Goal: Navigation & Orientation: Find specific page/section

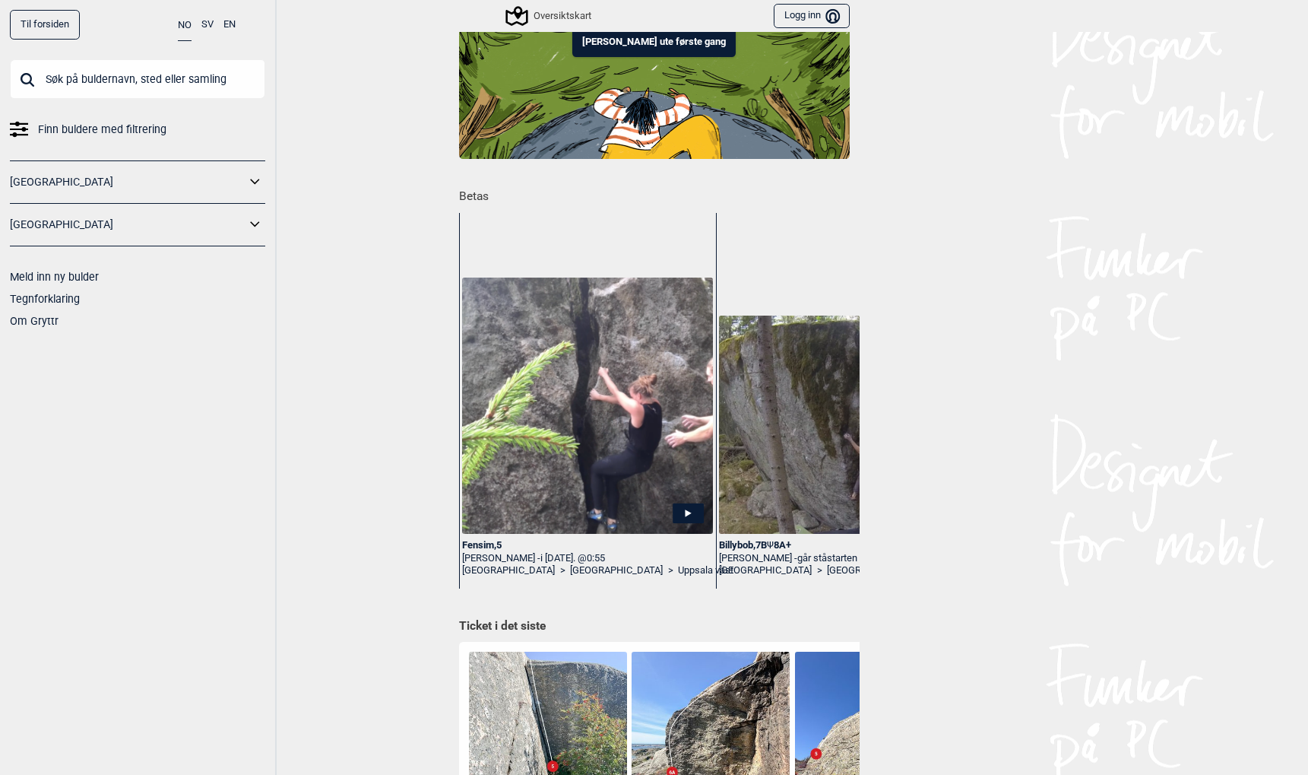
scroll to position [32, 0]
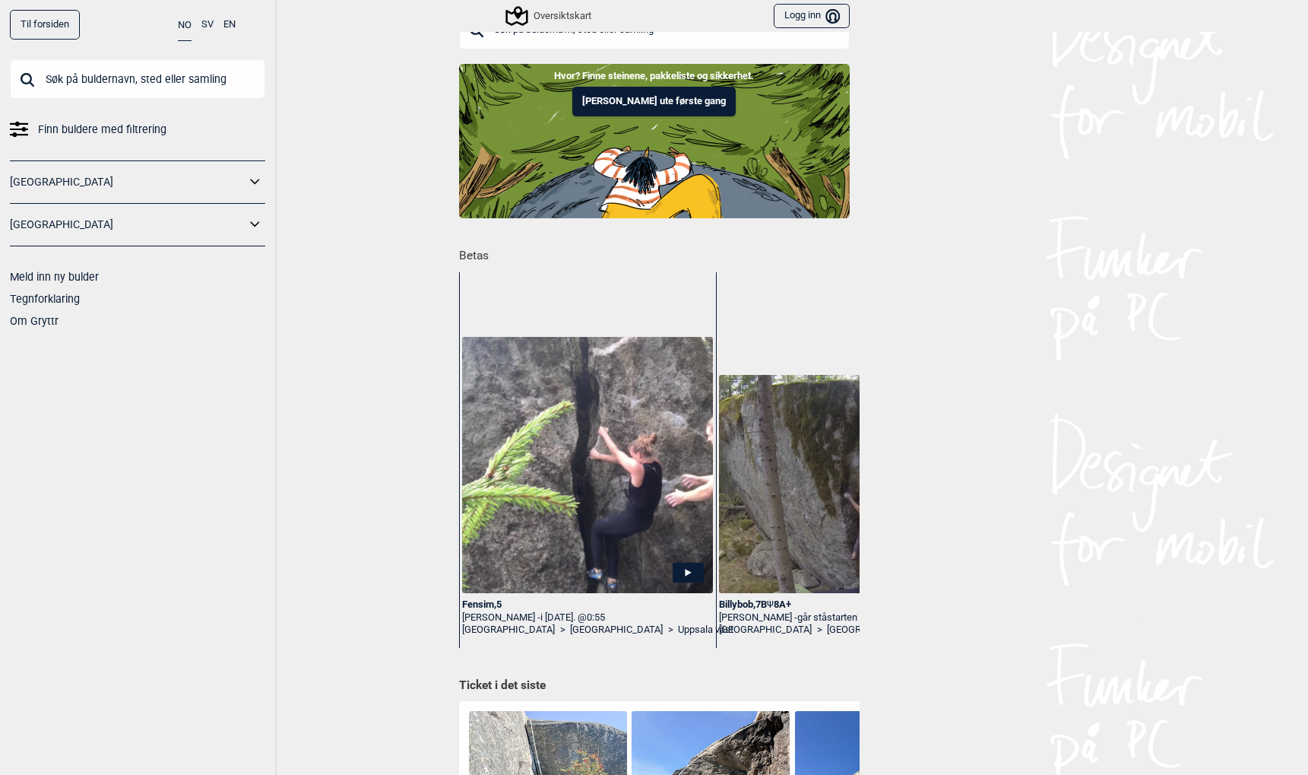
click at [812, 11] on button "Logg inn Bruker" at bounding box center [811, 16] width 75 height 25
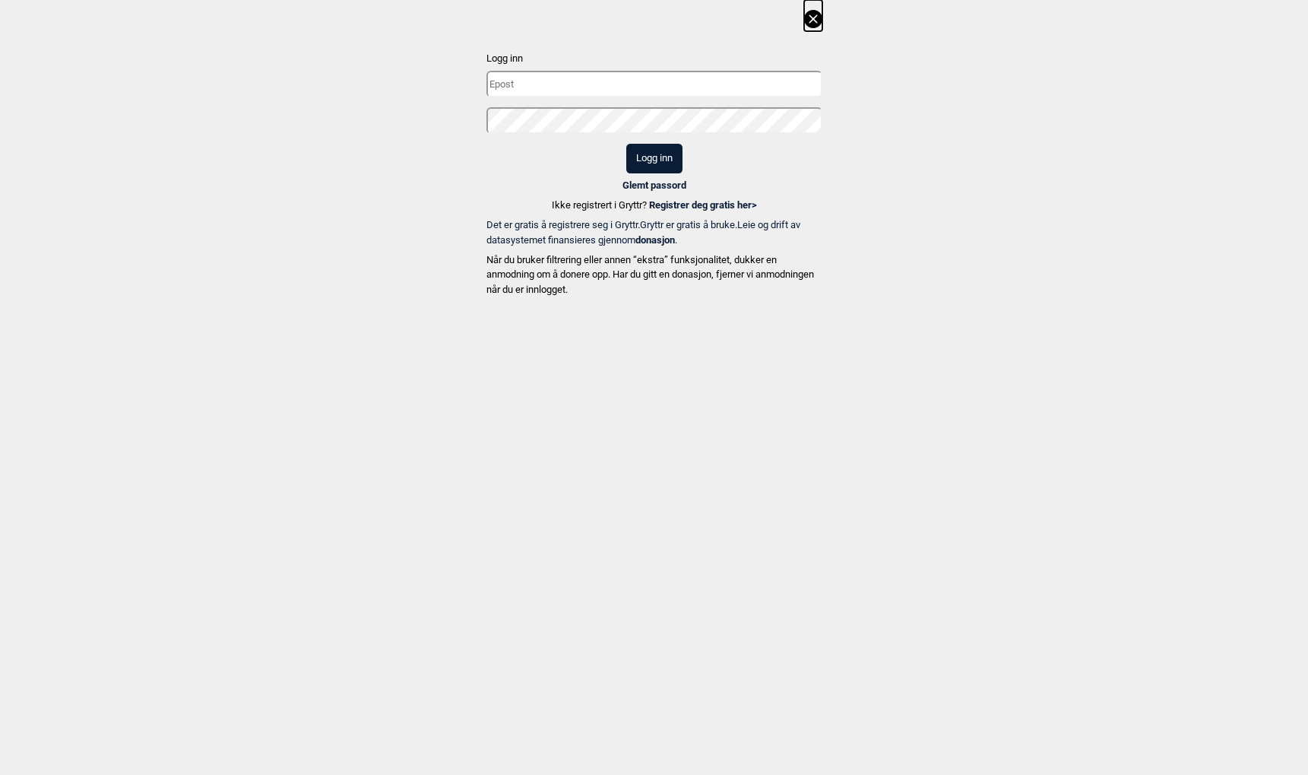
type input "niklas@leanway.no"
click at [654, 160] on button "Logg inn" at bounding box center [654, 159] width 56 height 30
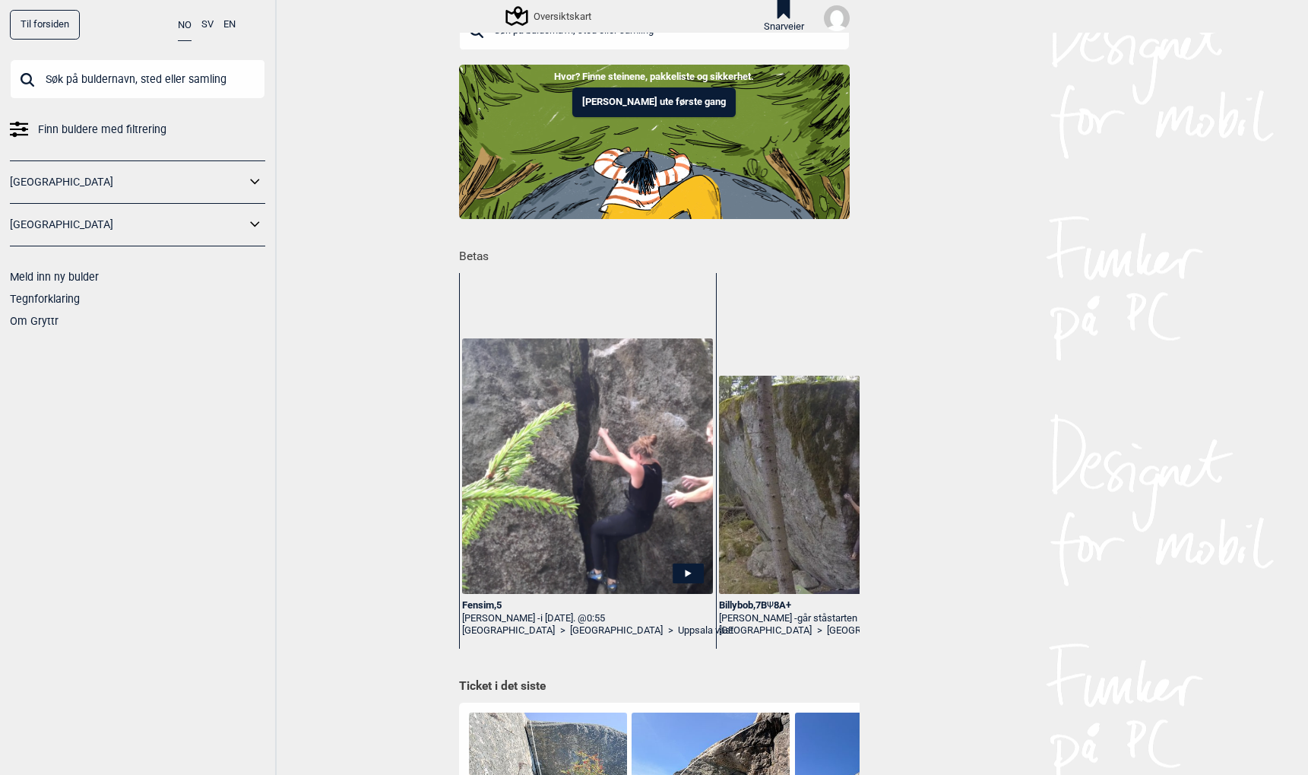
scroll to position [33, 0]
click at [835, 13] on img at bounding box center [837, 18] width 26 height 26
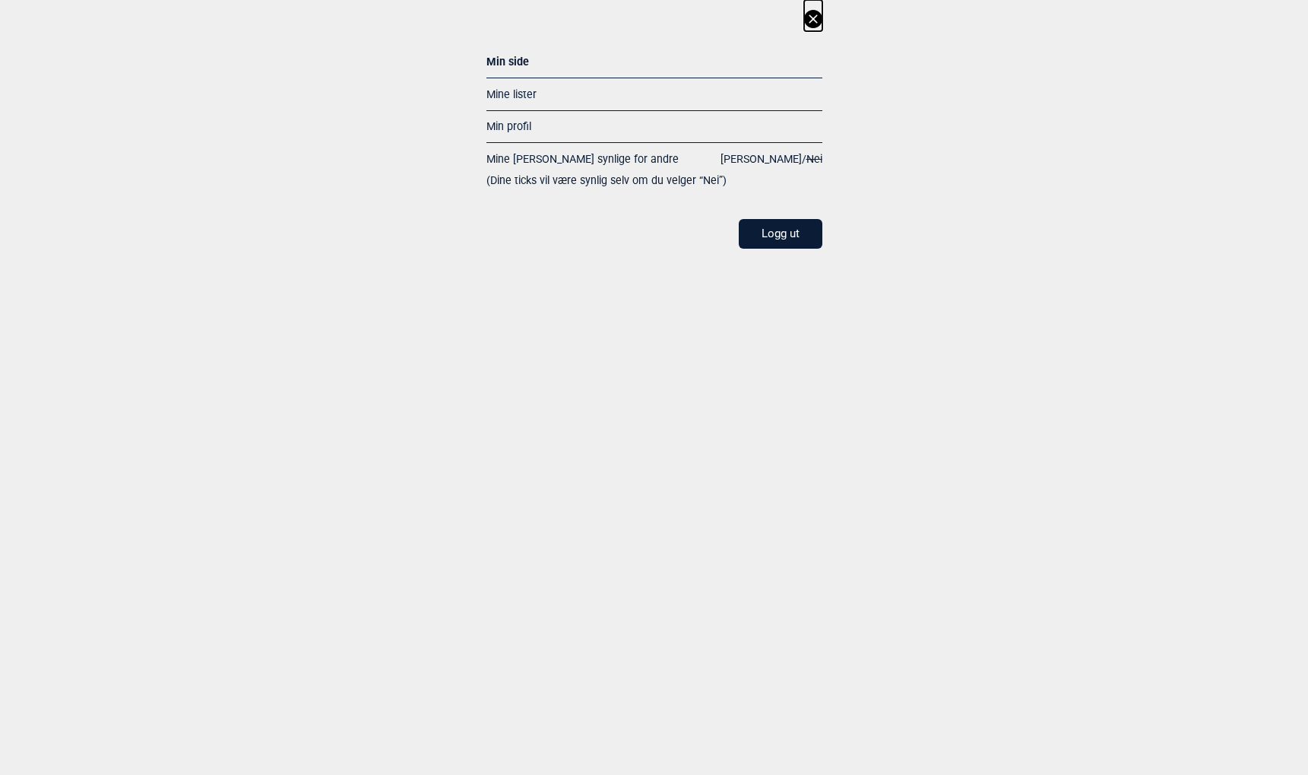
click at [789, 156] on span "[PERSON_NAME]" at bounding box center [761, 159] width 81 height 12
click at [812, 16] on icon at bounding box center [813, 19] width 18 height 18
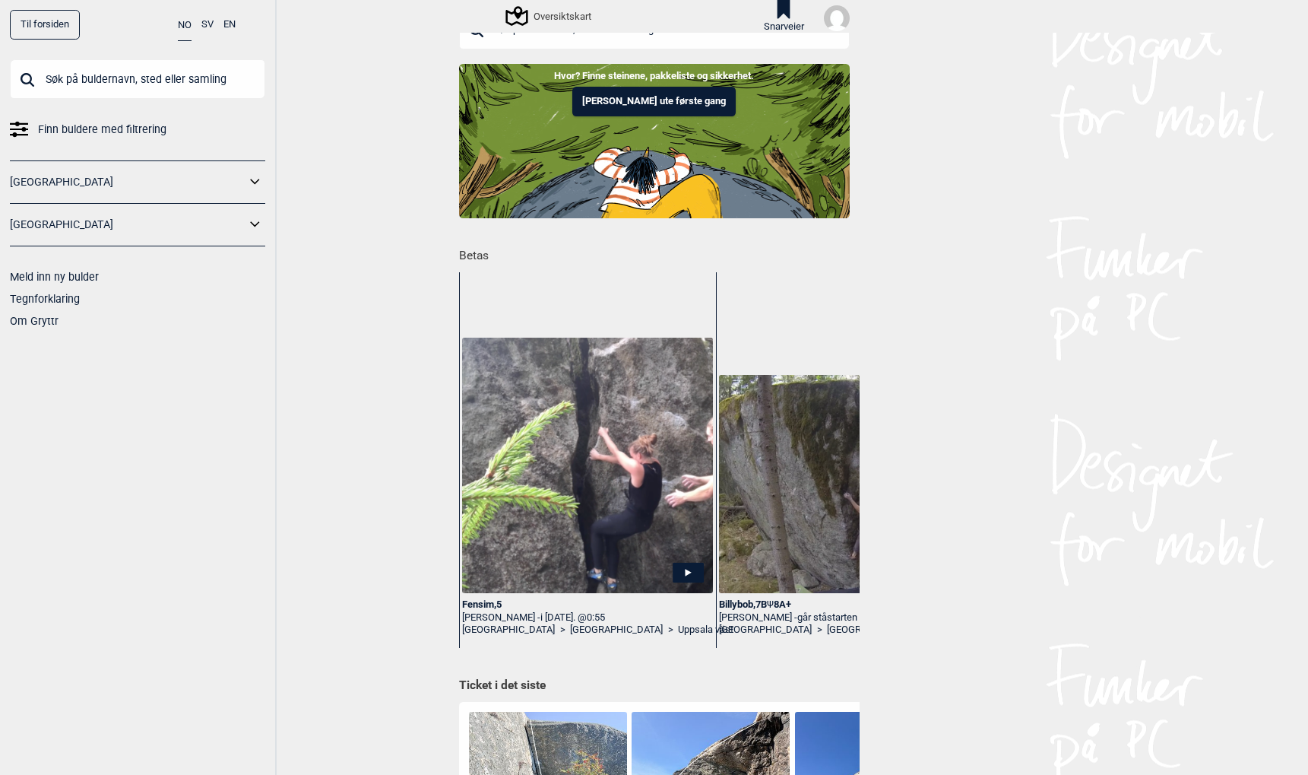
click at [828, 18] on img at bounding box center [837, 18] width 26 height 26
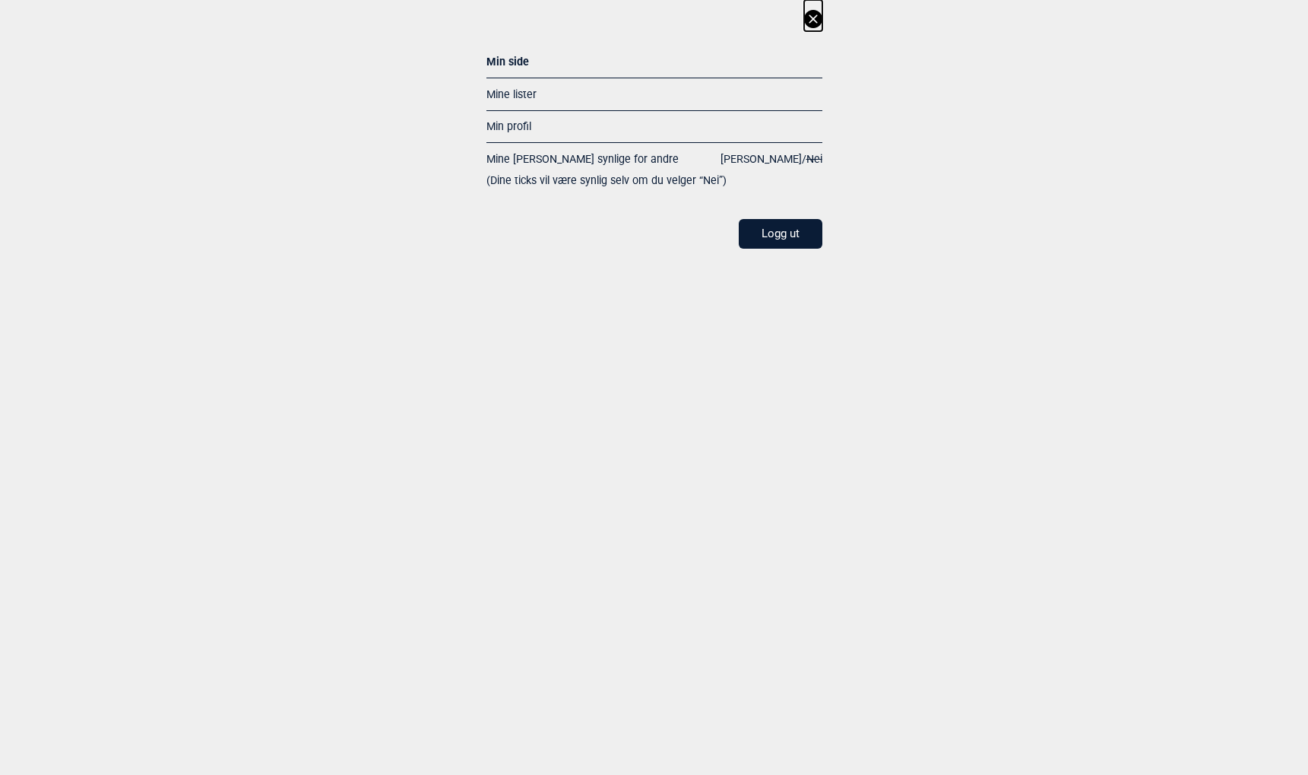
click at [791, 158] on span "[PERSON_NAME]" at bounding box center [761, 159] width 81 height 12
click at [810, 21] on icon at bounding box center [813, 18] width 8 height 8
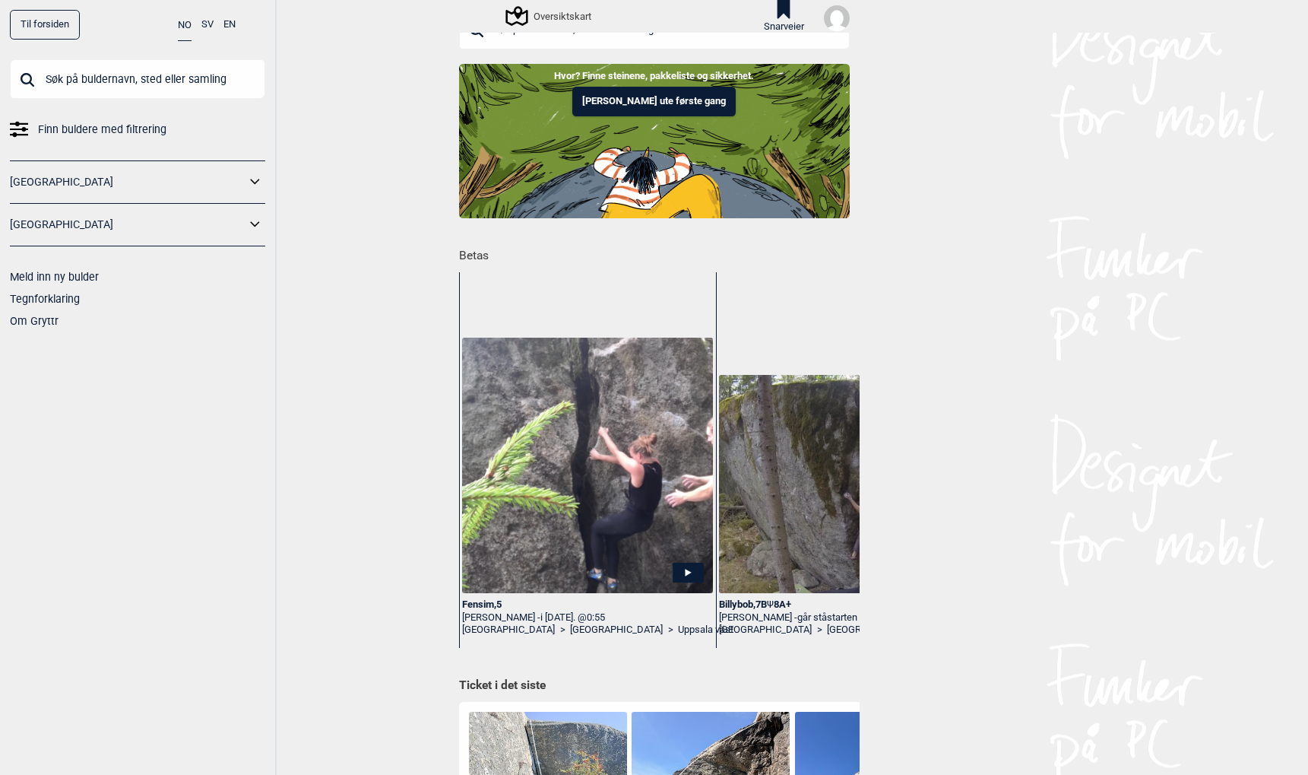
click at [829, 24] on img at bounding box center [837, 18] width 26 height 26
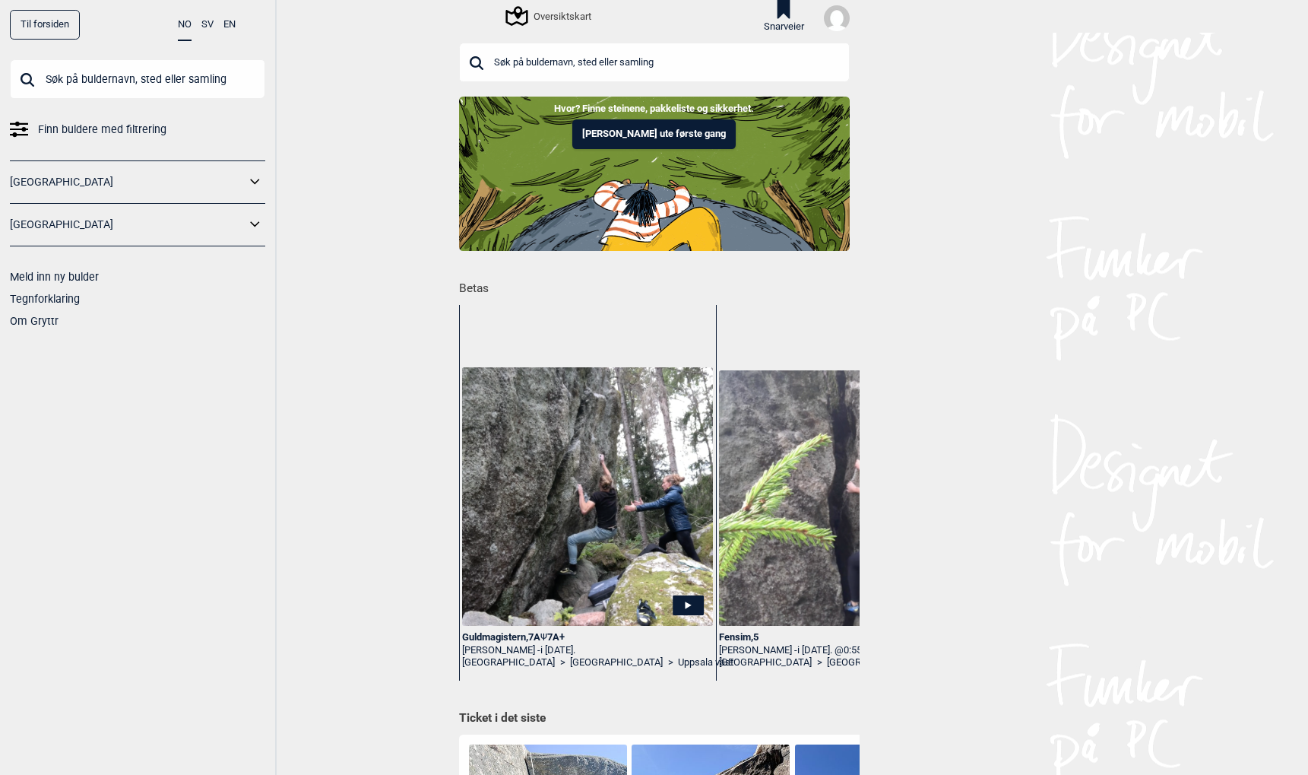
click at [835, 23] on img at bounding box center [837, 18] width 26 height 26
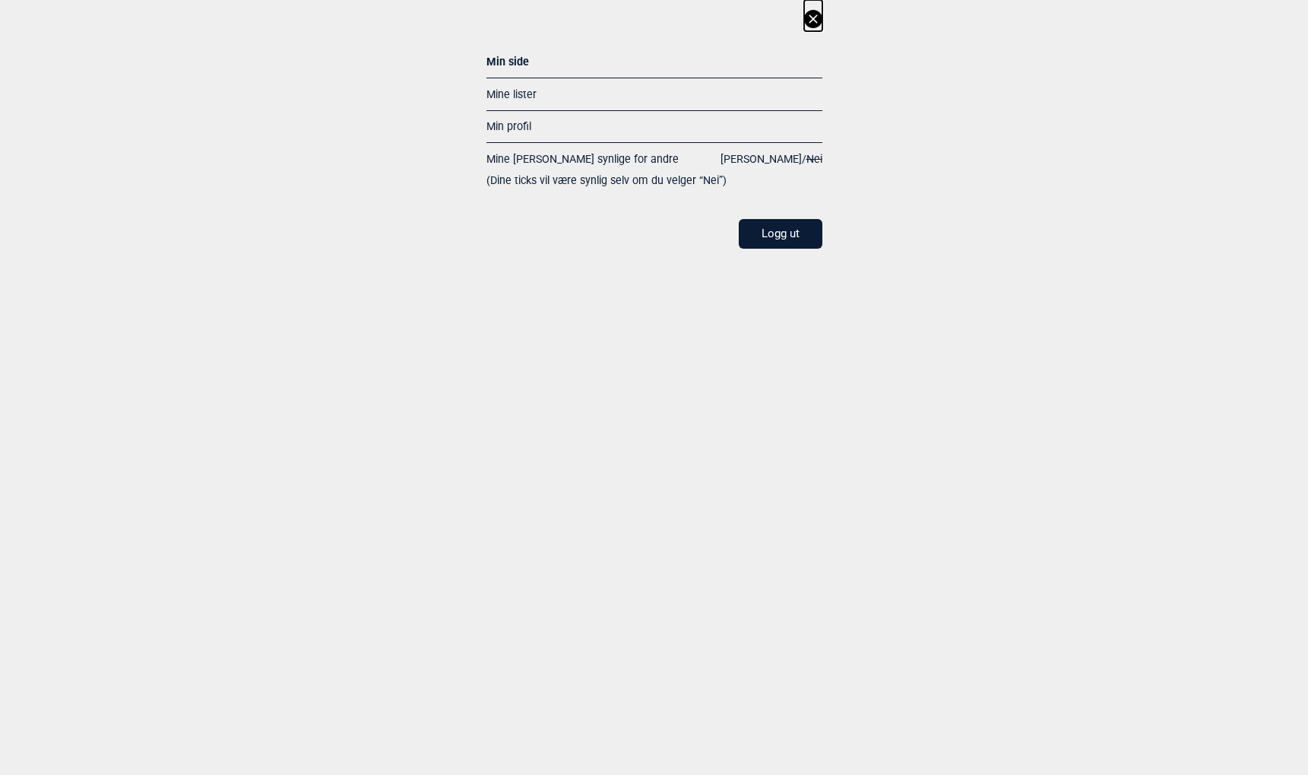
click at [791, 158] on span "[PERSON_NAME]" at bounding box center [761, 159] width 81 height 12
click at [810, 13] on icon at bounding box center [813, 19] width 18 height 18
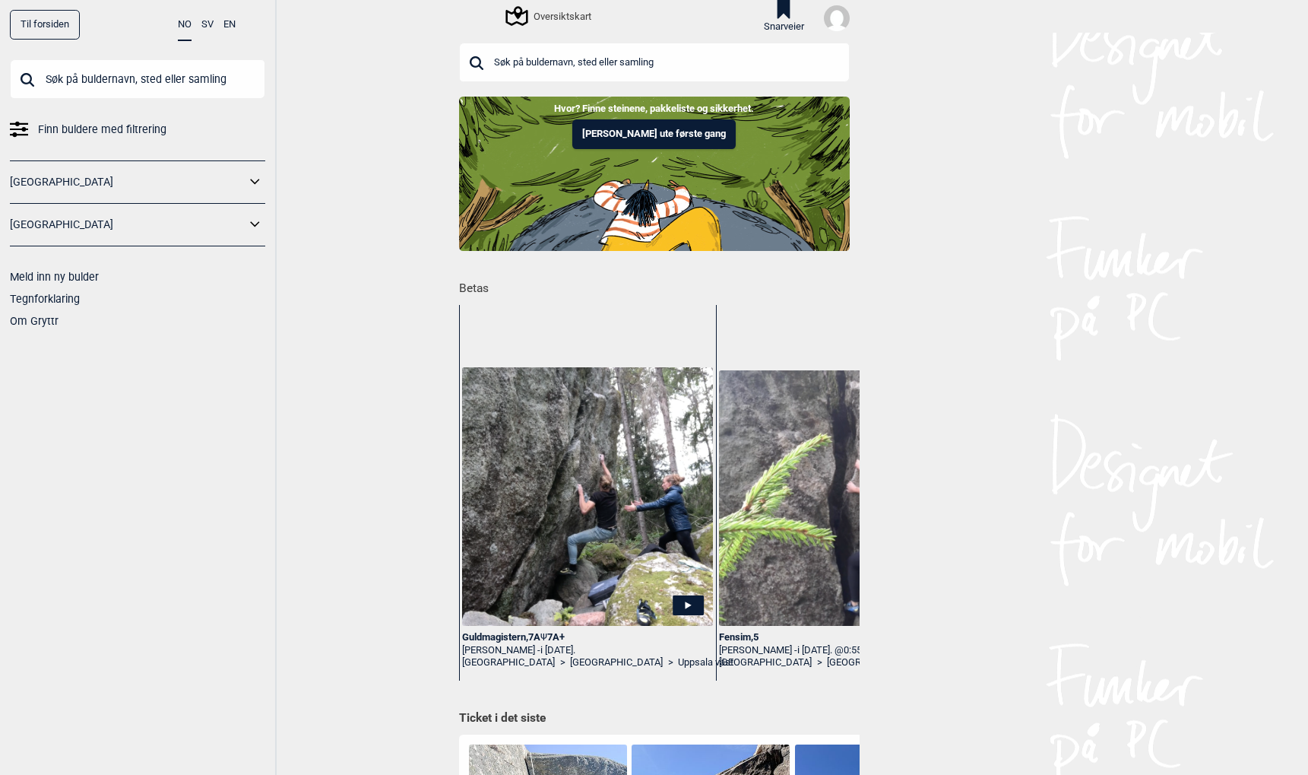
click at [832, 19] on img at bounding box center [837, 18] width 26 height 26
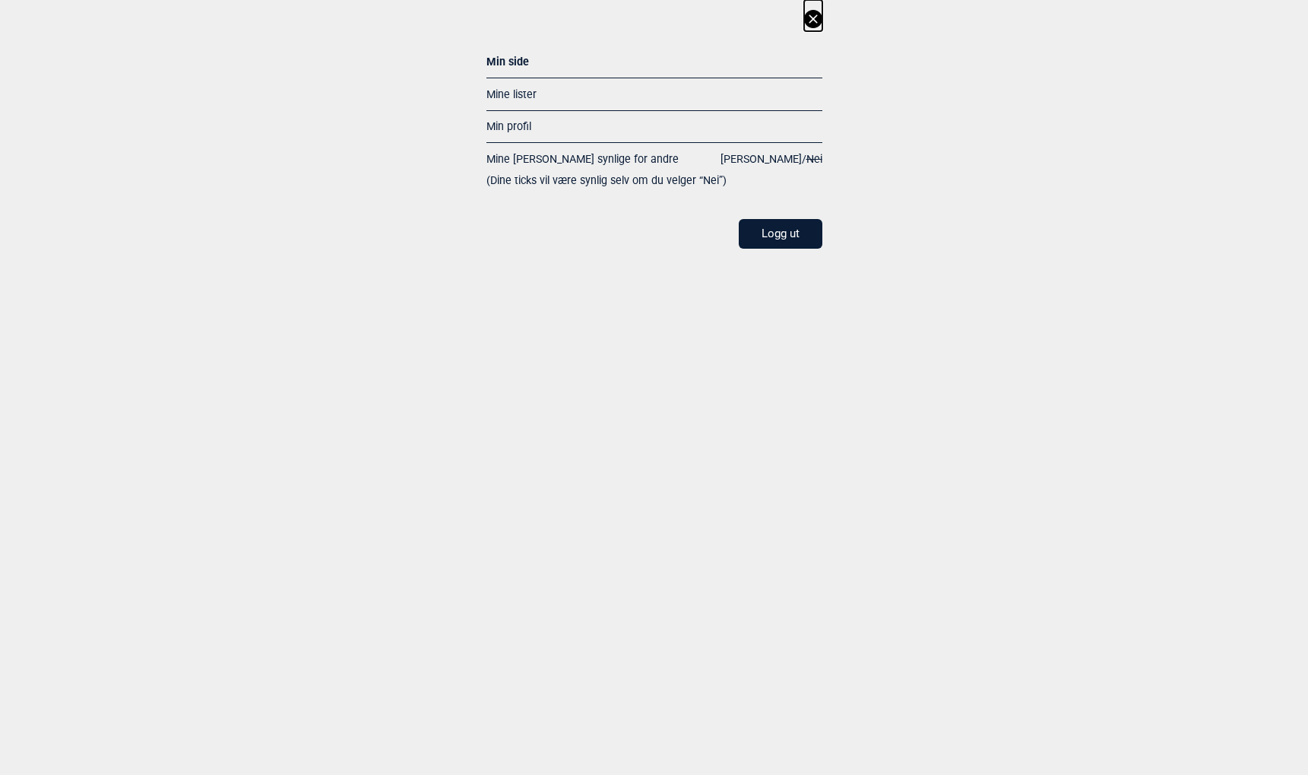
click at [810, 15] on icon at bounding box center [813, 18] width 8 height 8
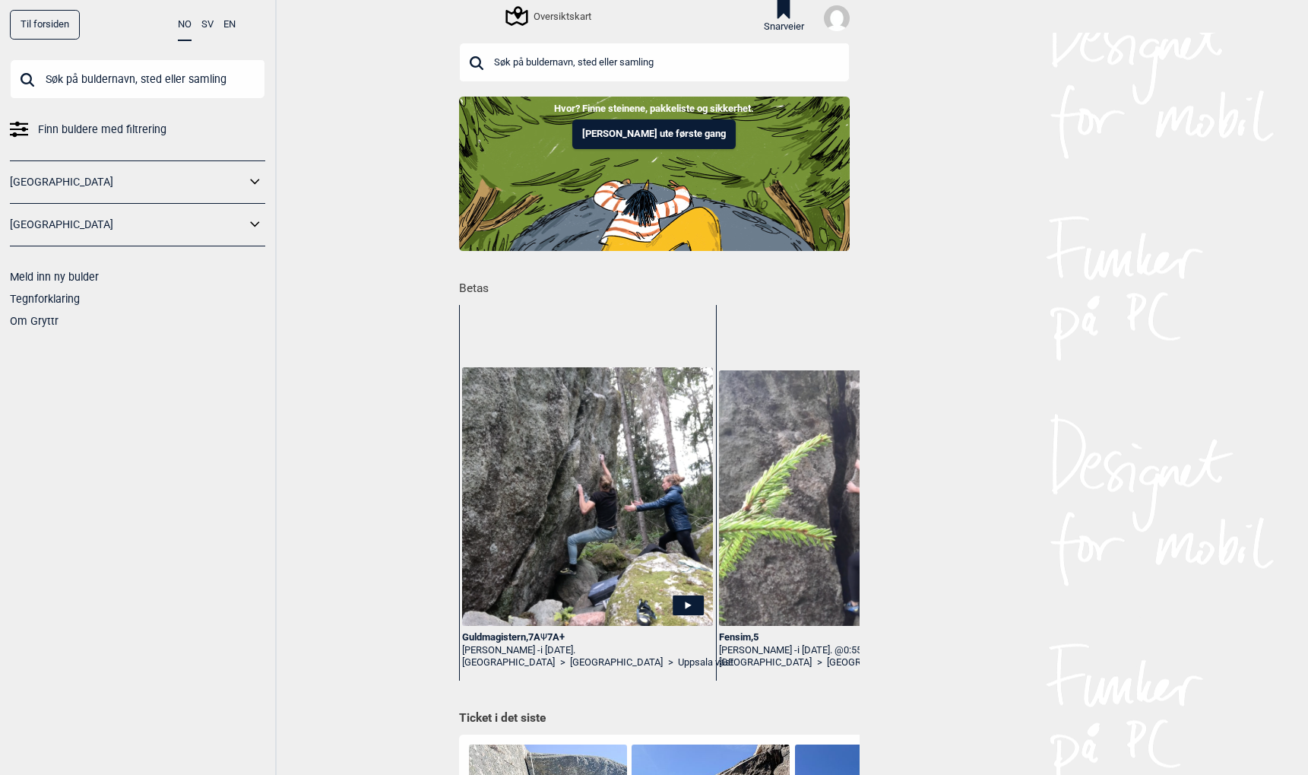
click at [826, 19] on img at bounding box center [837, 18] width 26 height 26
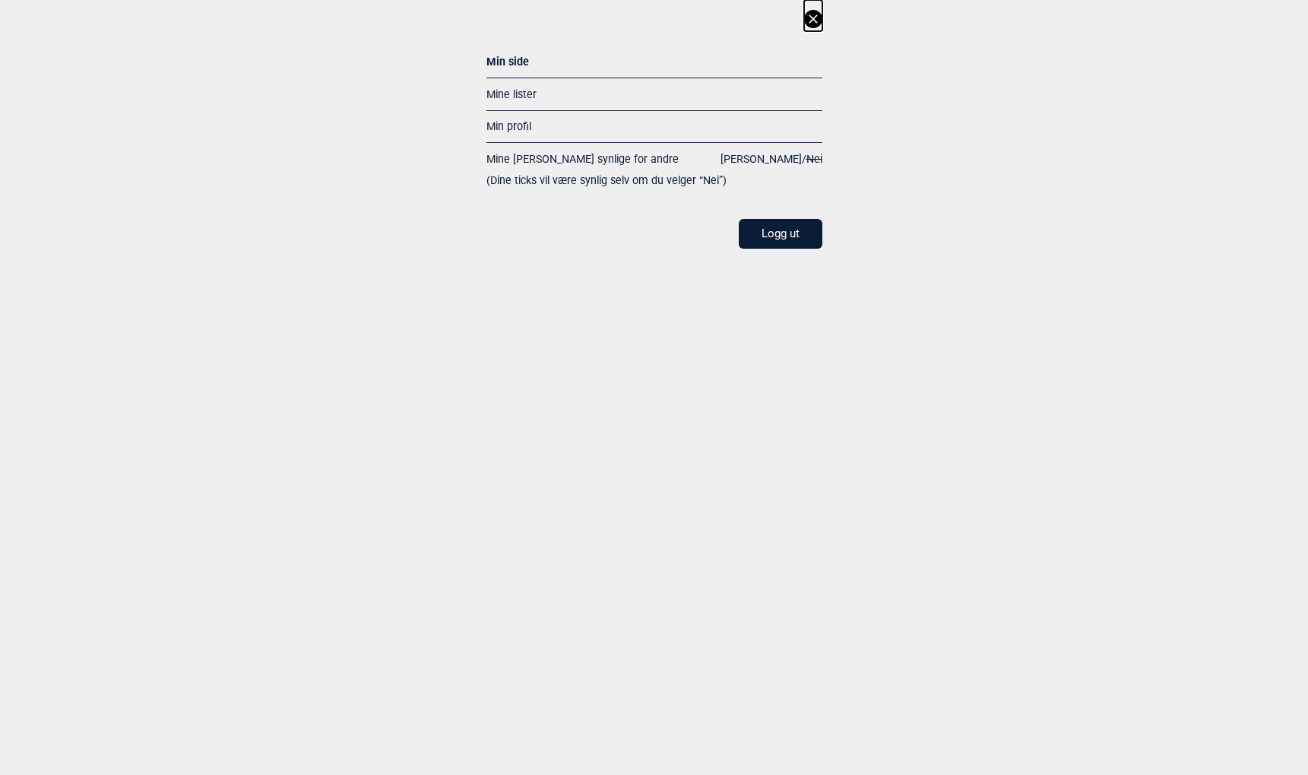
click at [787, 159] on span "[PERSON_NAME]" at bounding box center [761, 159] width 81 height 12
click at [814, 17] on icon at bounding box center [813, 18] width 8 height 8
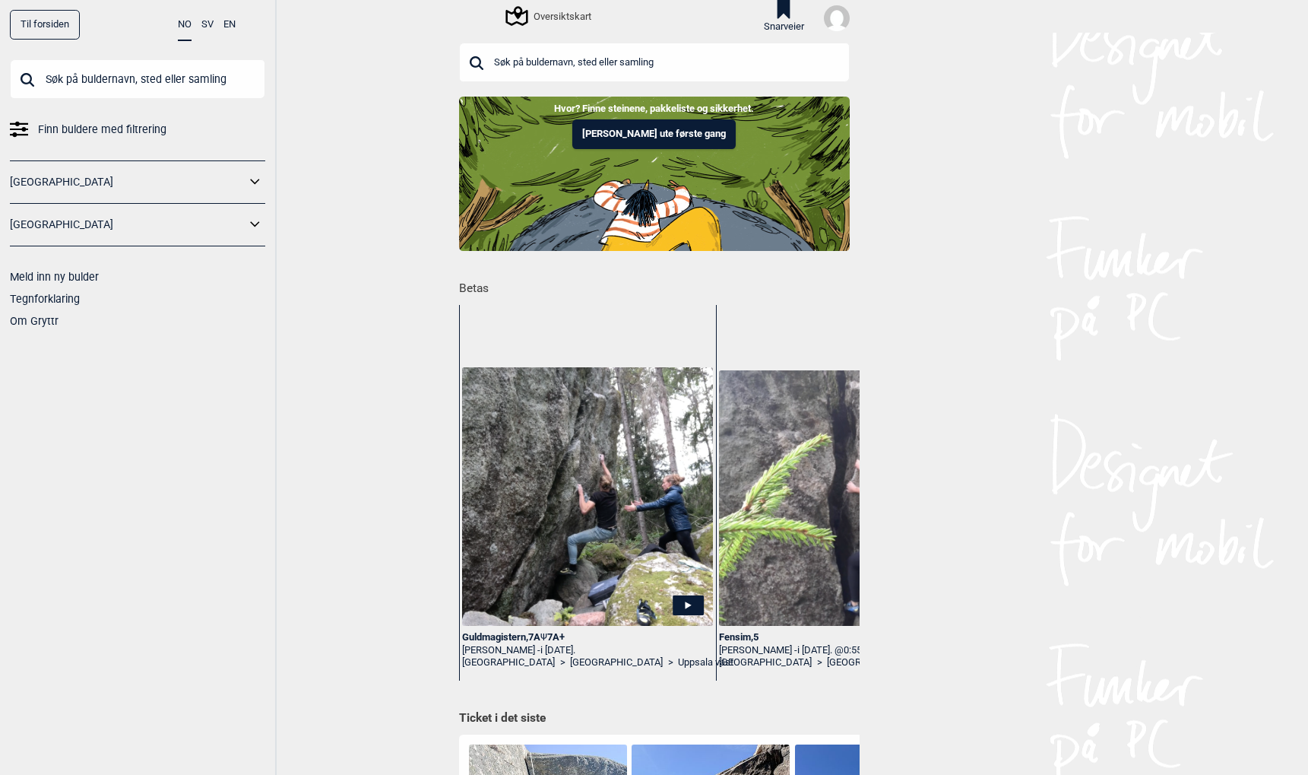
click at [832, 25] on img at bounding box center [837, 18] width 26 height 26
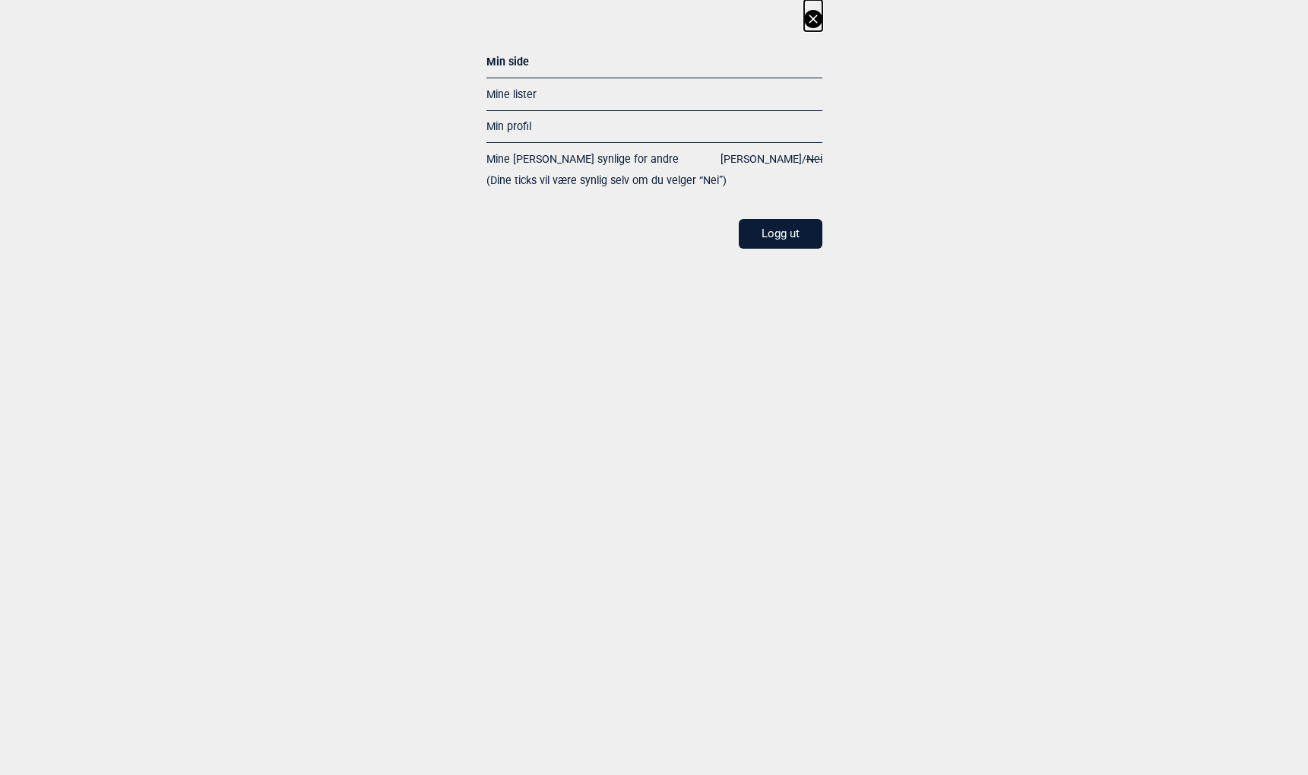
click at [516, 63] on div "Min side" at bounding box center [655, 64] width 336 height 27
click at [521, 95] on link "Mine lister" at bounding box center [512, 94] width 50 height 12
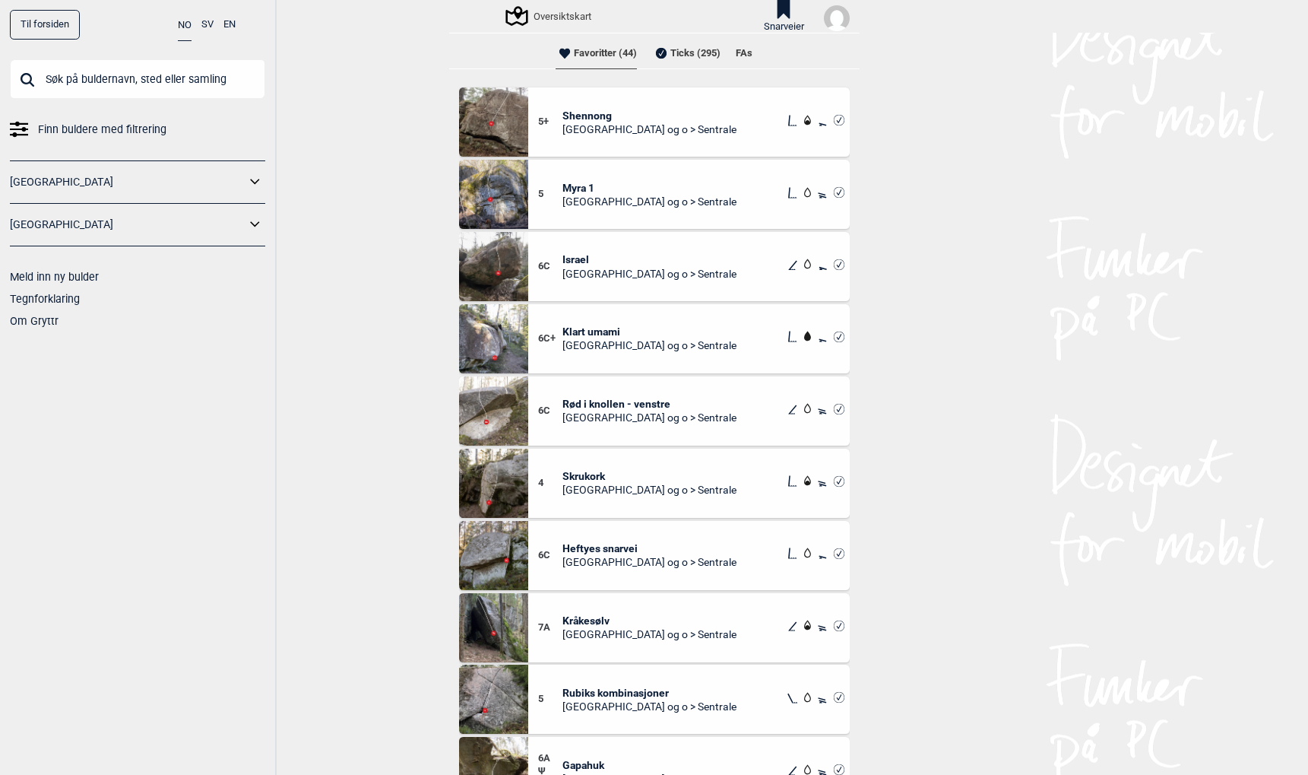
click at [834, 23] on img at bounding box center [837, 18] width 26 height 26
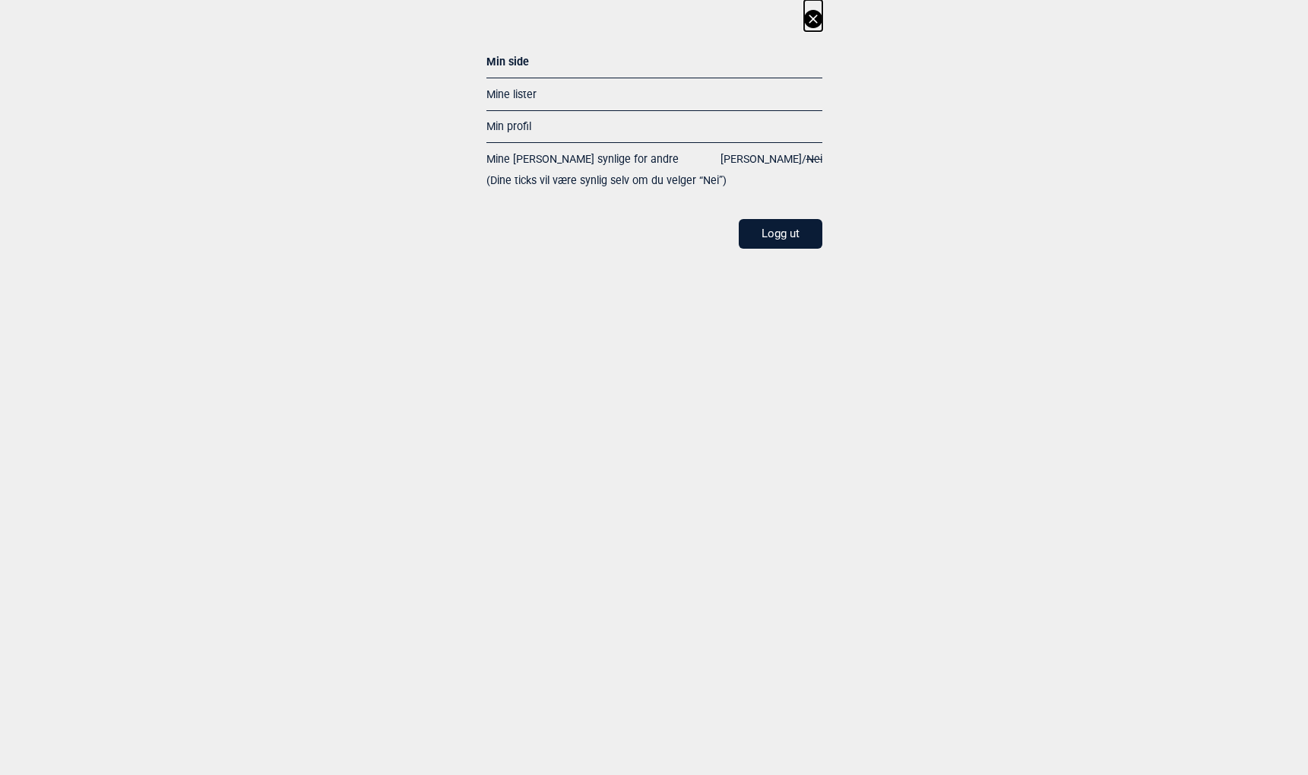
click at [813, 155] on span "Nei" at bounding box center [815, 159] width 16 height 12
click at [811, 17] on icon at bounding box center [813, 18] width 8 height 8
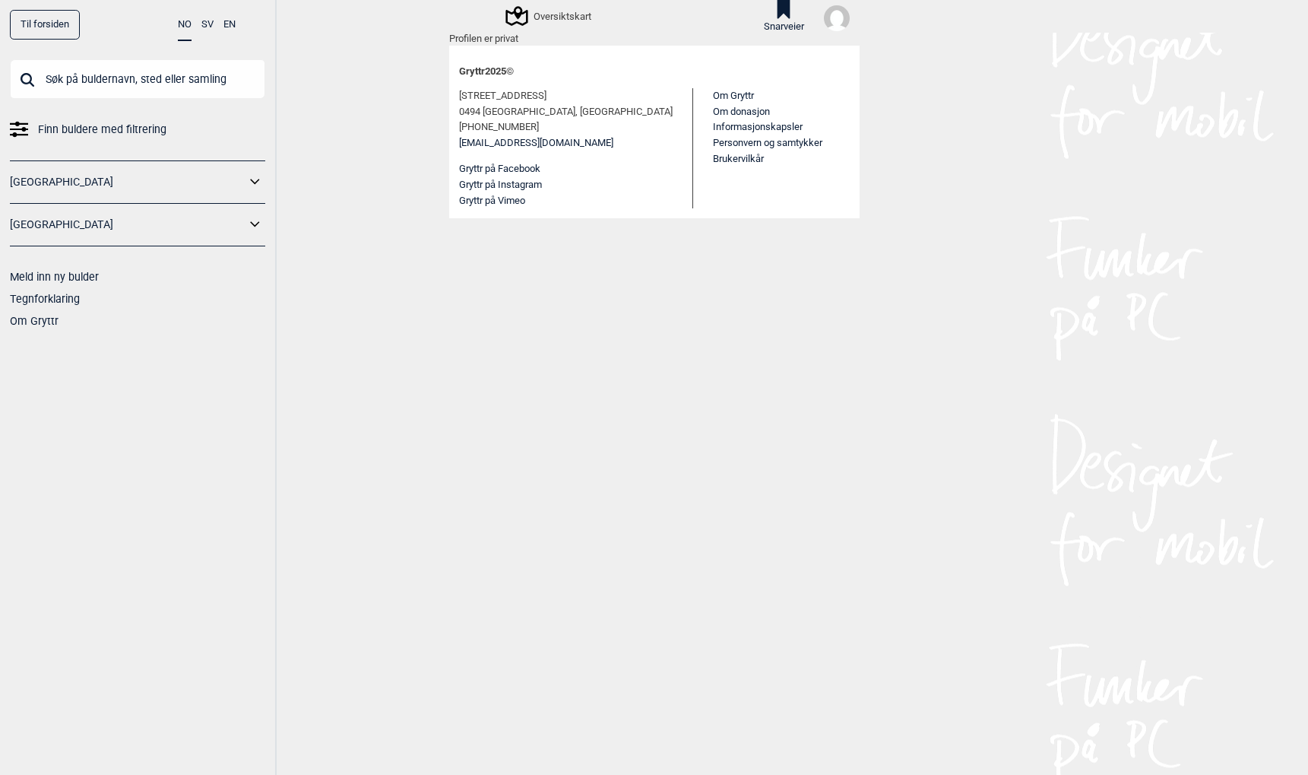
click at [837, 19] on img at bounding box center [837, 18] width 26 height 26
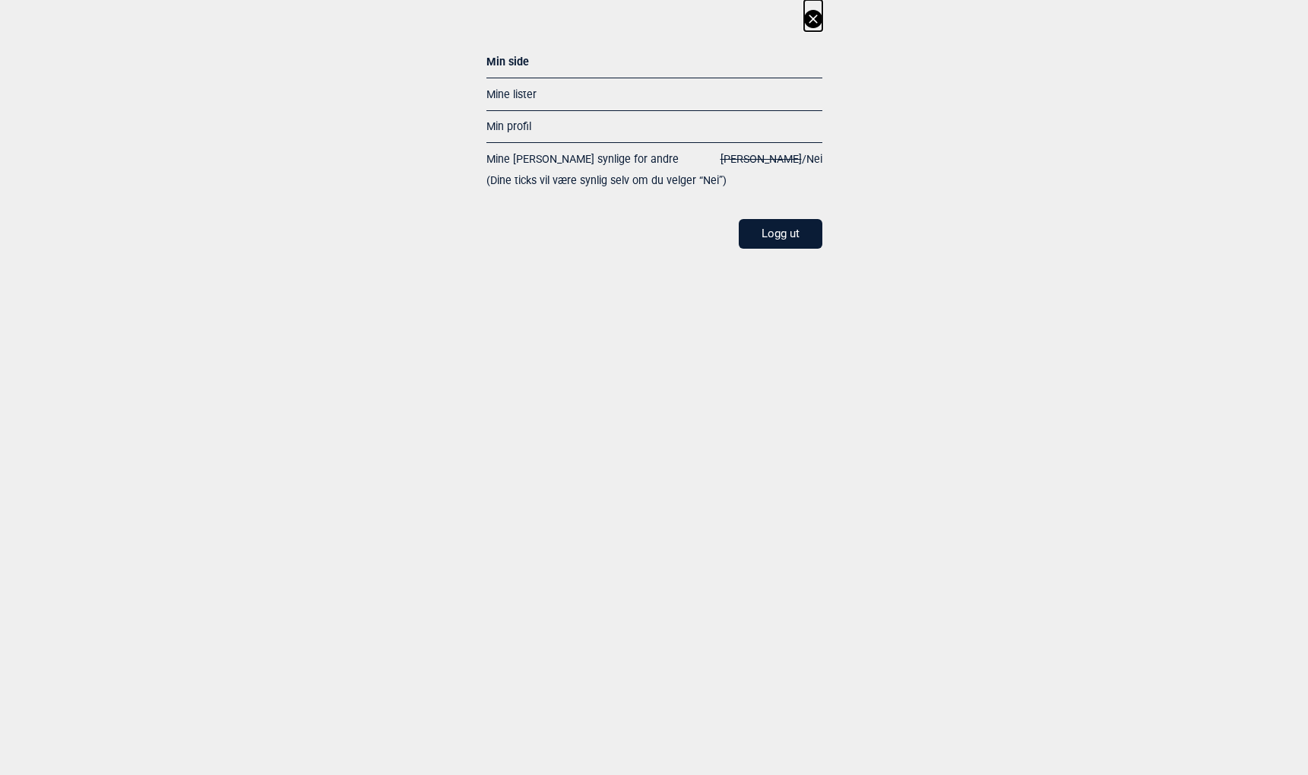
click at [512, 65] on div "Min side" at bounding box center [655, 64] width 336 height 27
click at [518, 92] on link "Mine lister" at bounding box center [512, 94] width 50 height 12
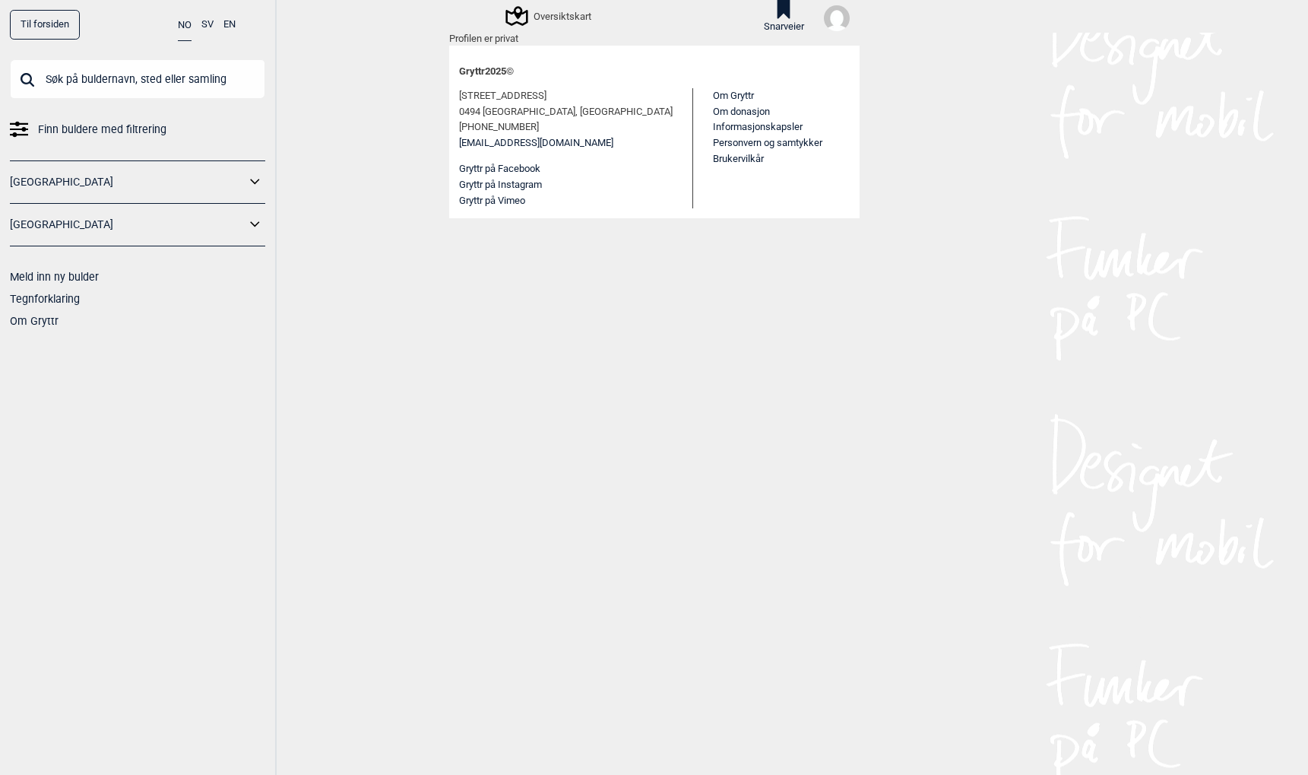
click at [49, 24] on link "Til forsiden" at bounding box center [45, 25] width 70 height 30
